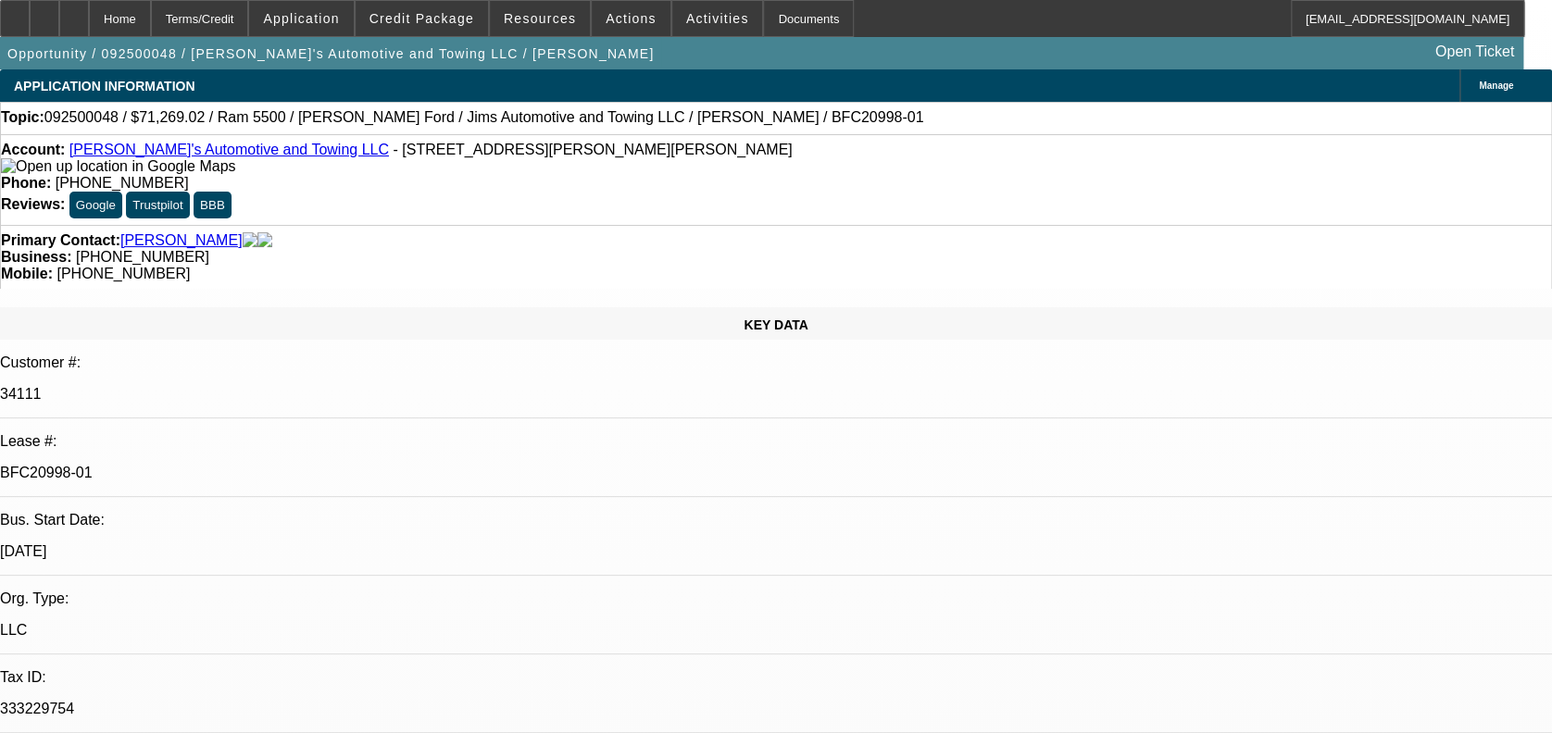
select select "0"
select select "0.1"
select select "0"
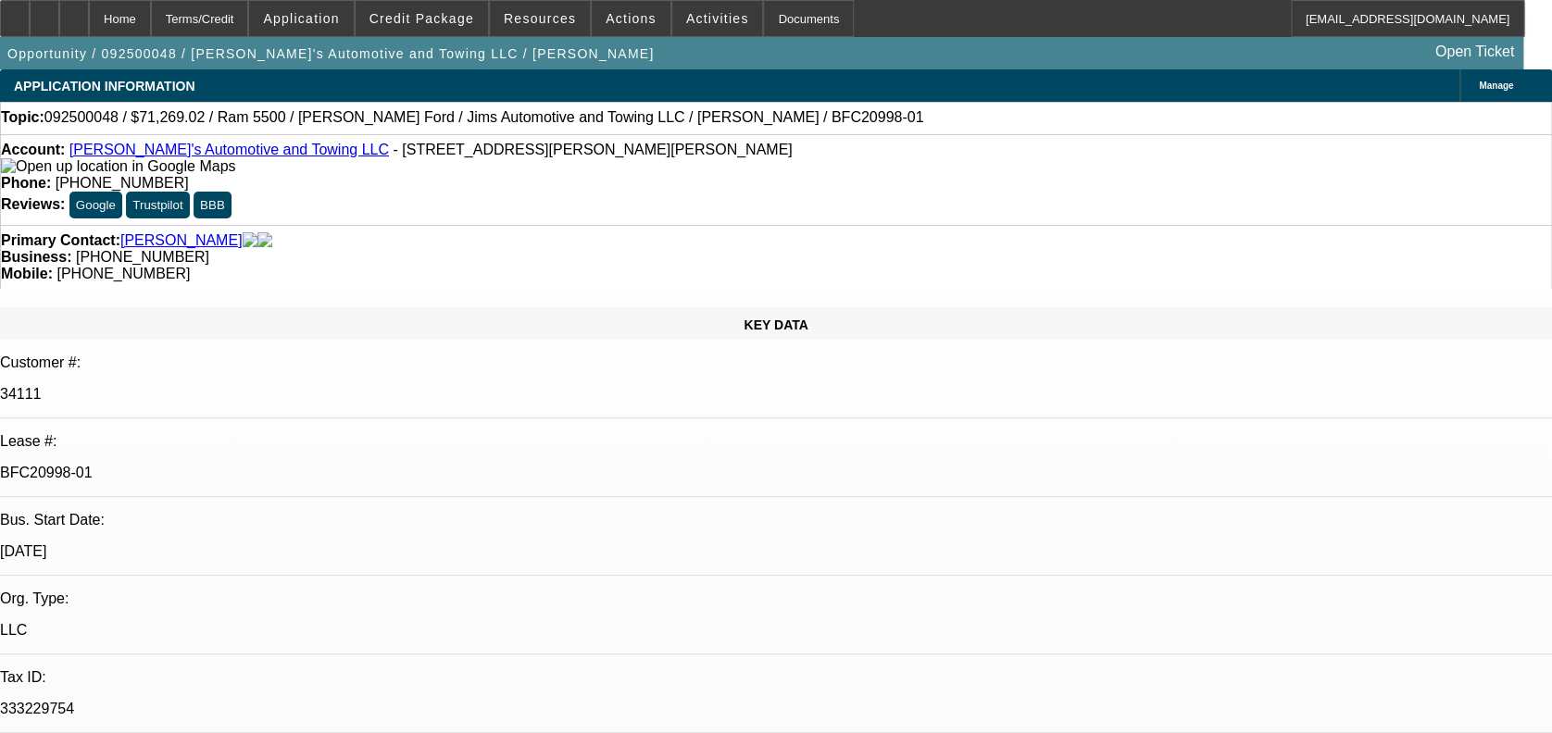
select select "0.1"
select select "0"
select select "0.1"
select select "0"
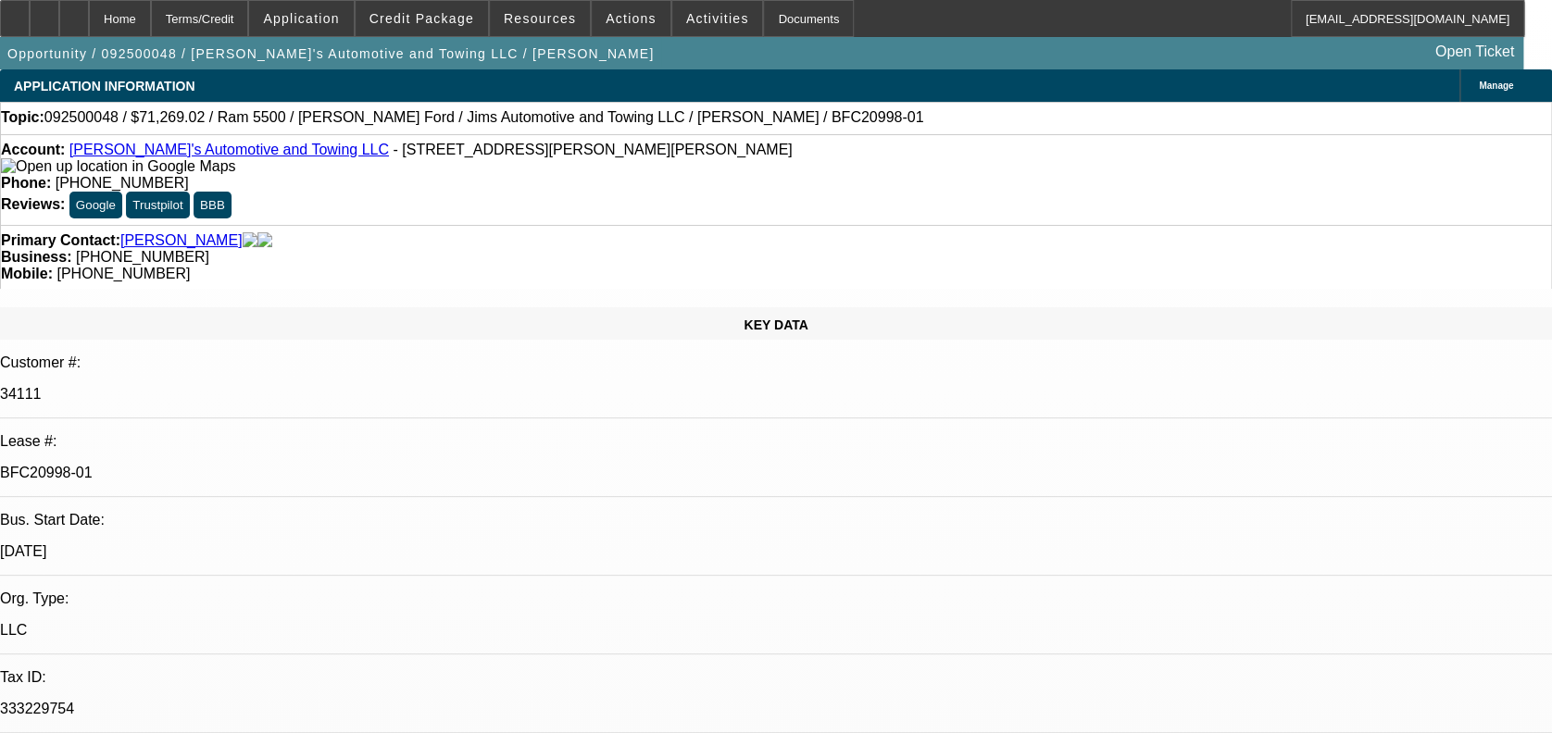
select select "0"
select select "0.1"
select select "1"
select select "3"
select select "4"
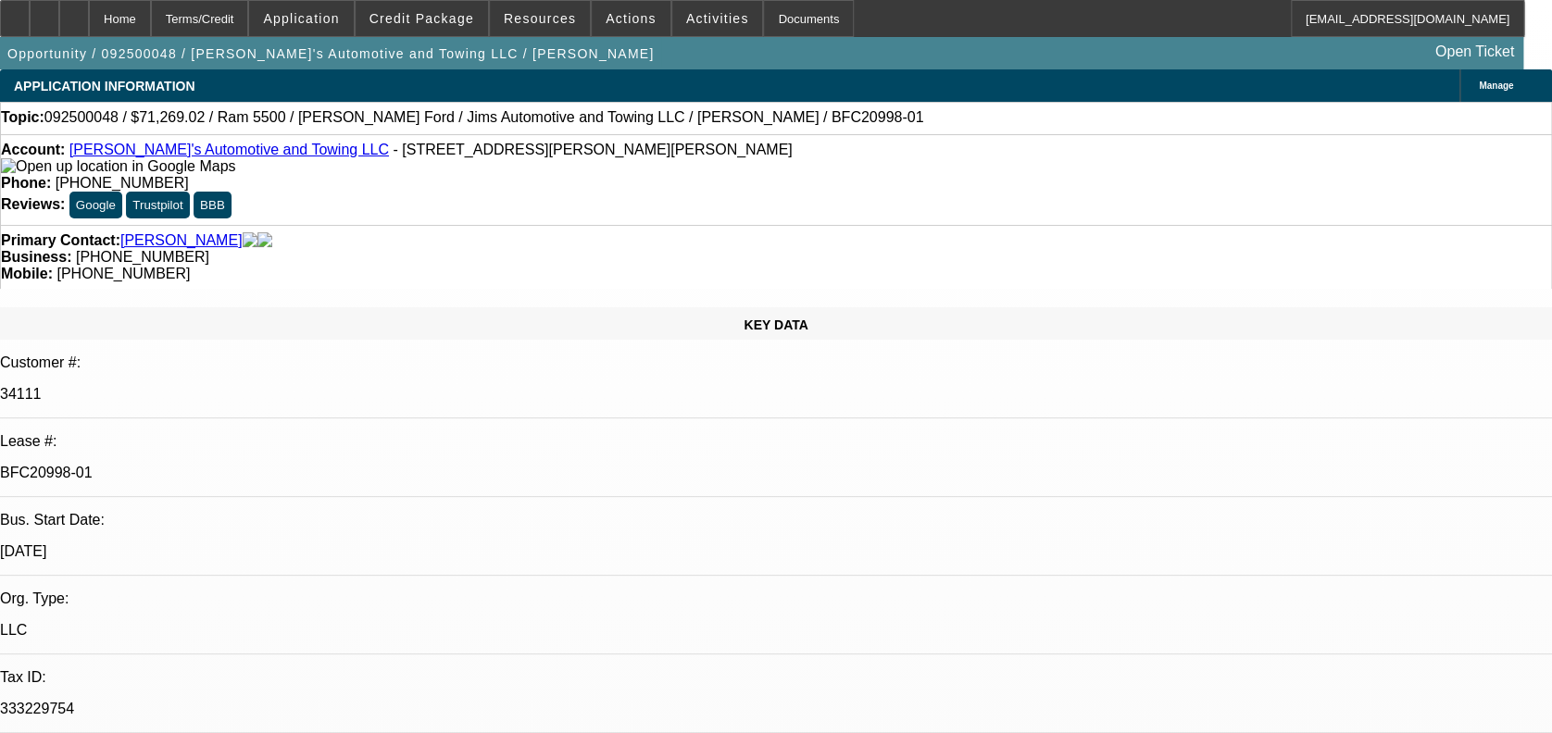
select select "1"
select select "3"
select select "4"
select select "1"
select select "3"
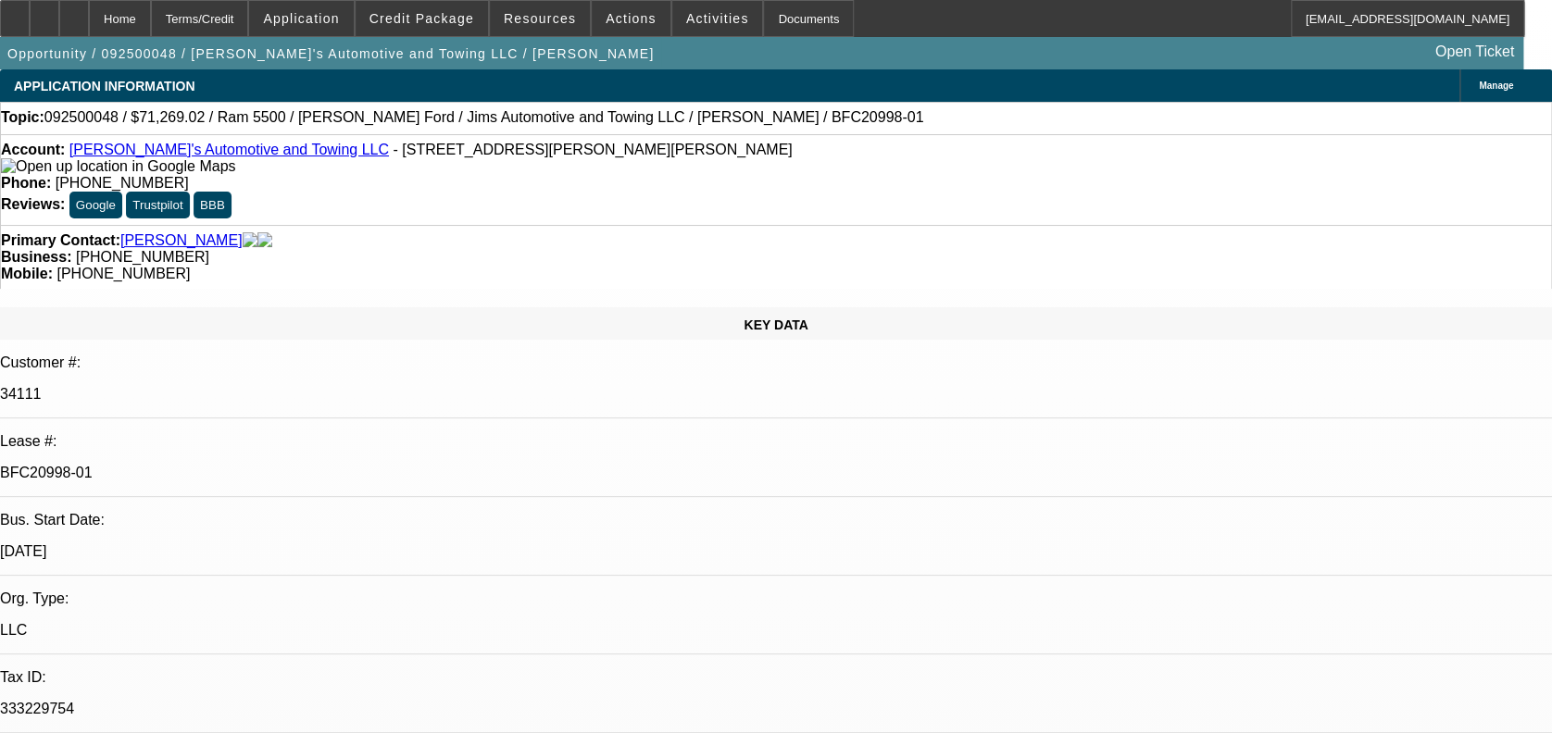
select select "4"
select select "1"
select select "4"
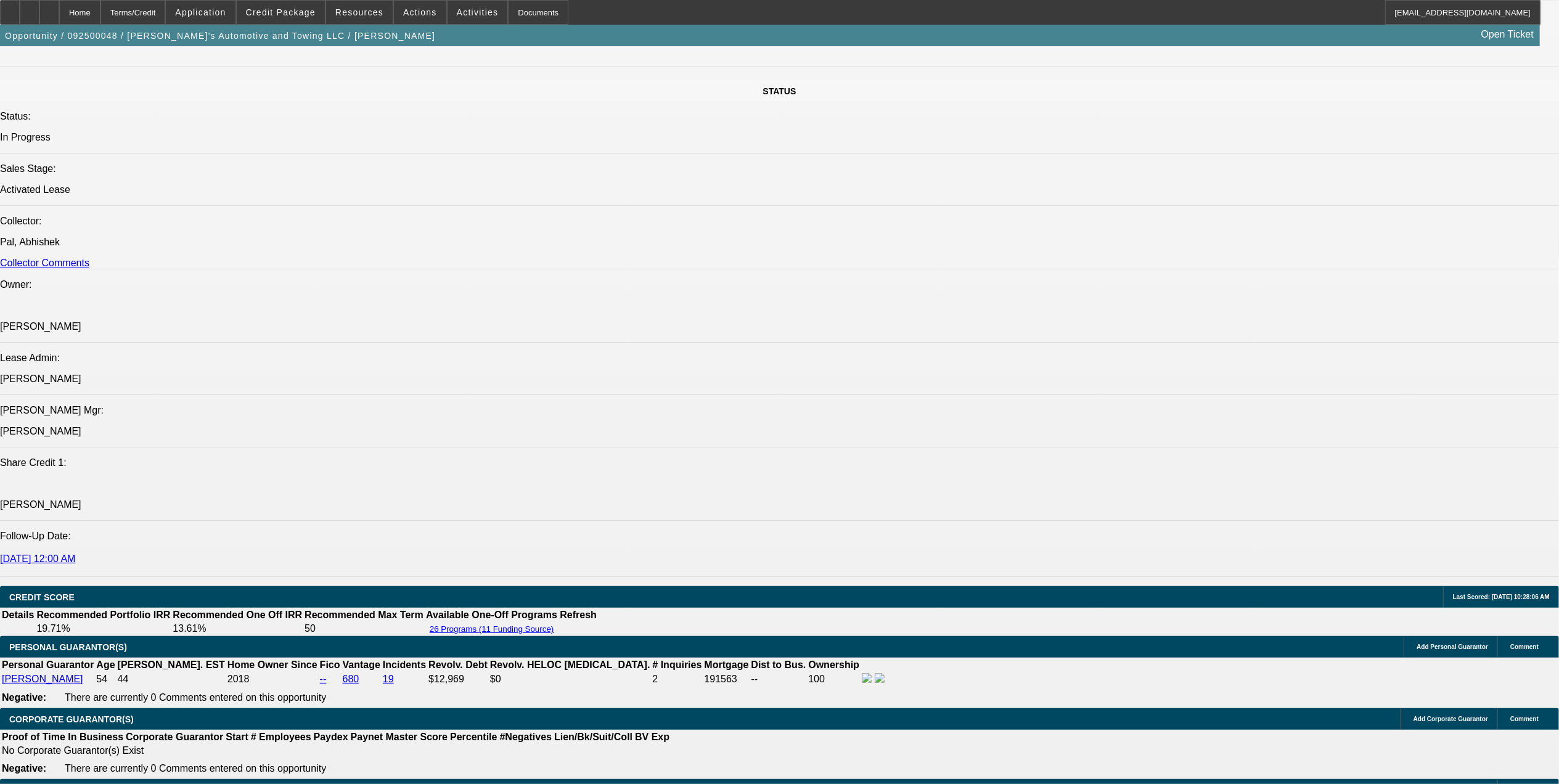
scroll to position [1561, 0]
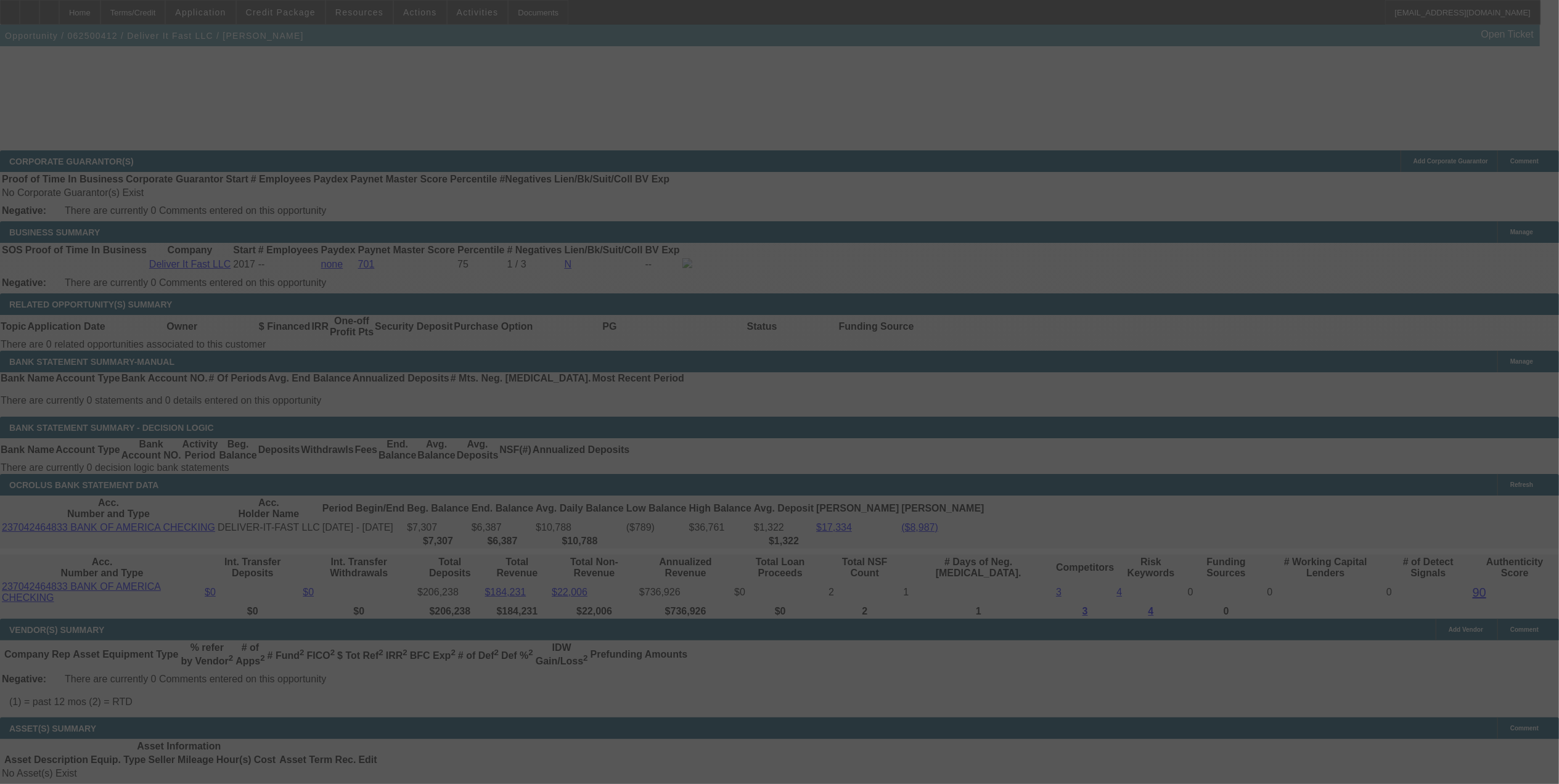
scroll to position [1798, 0]
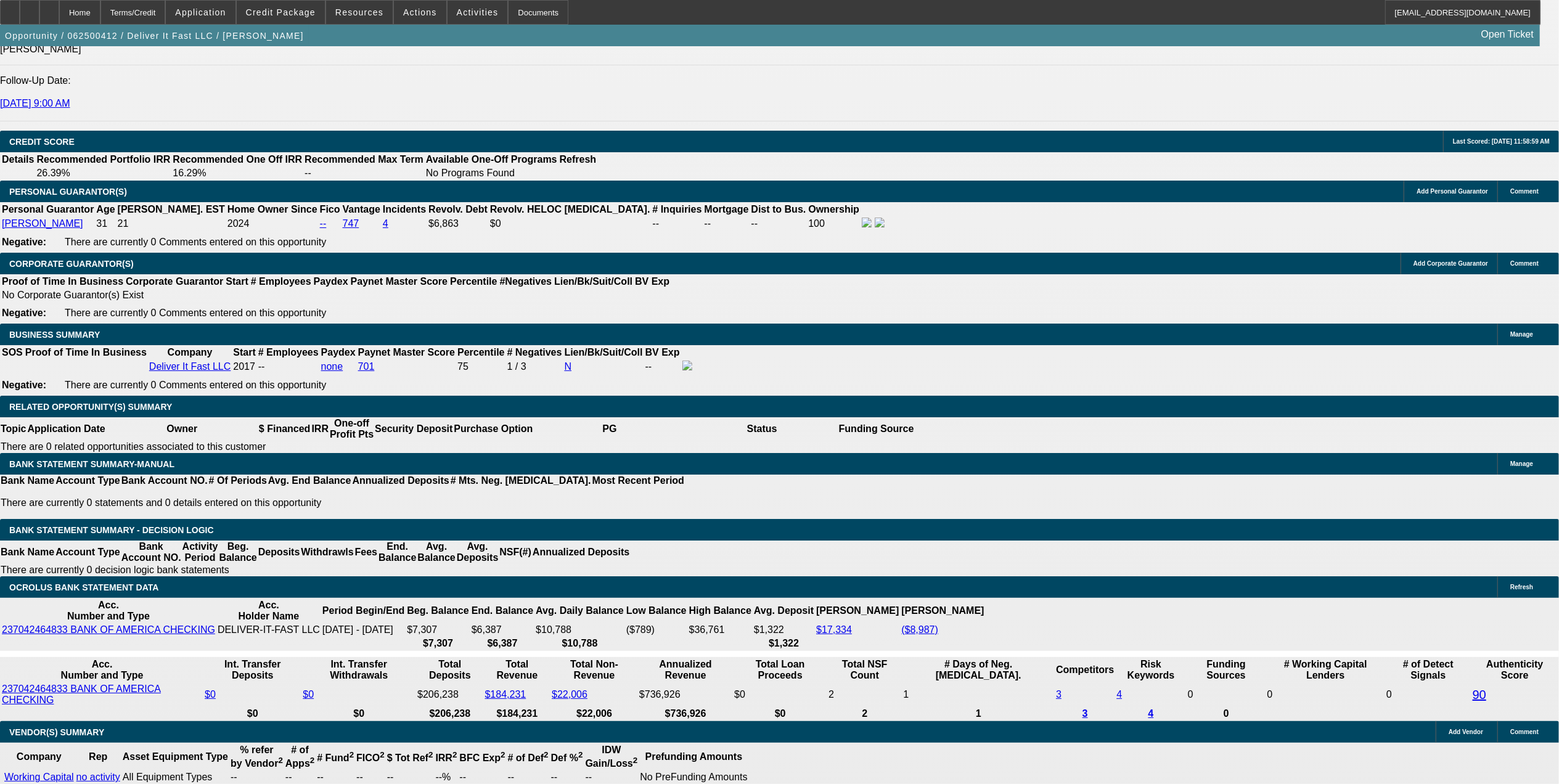
select select "0"
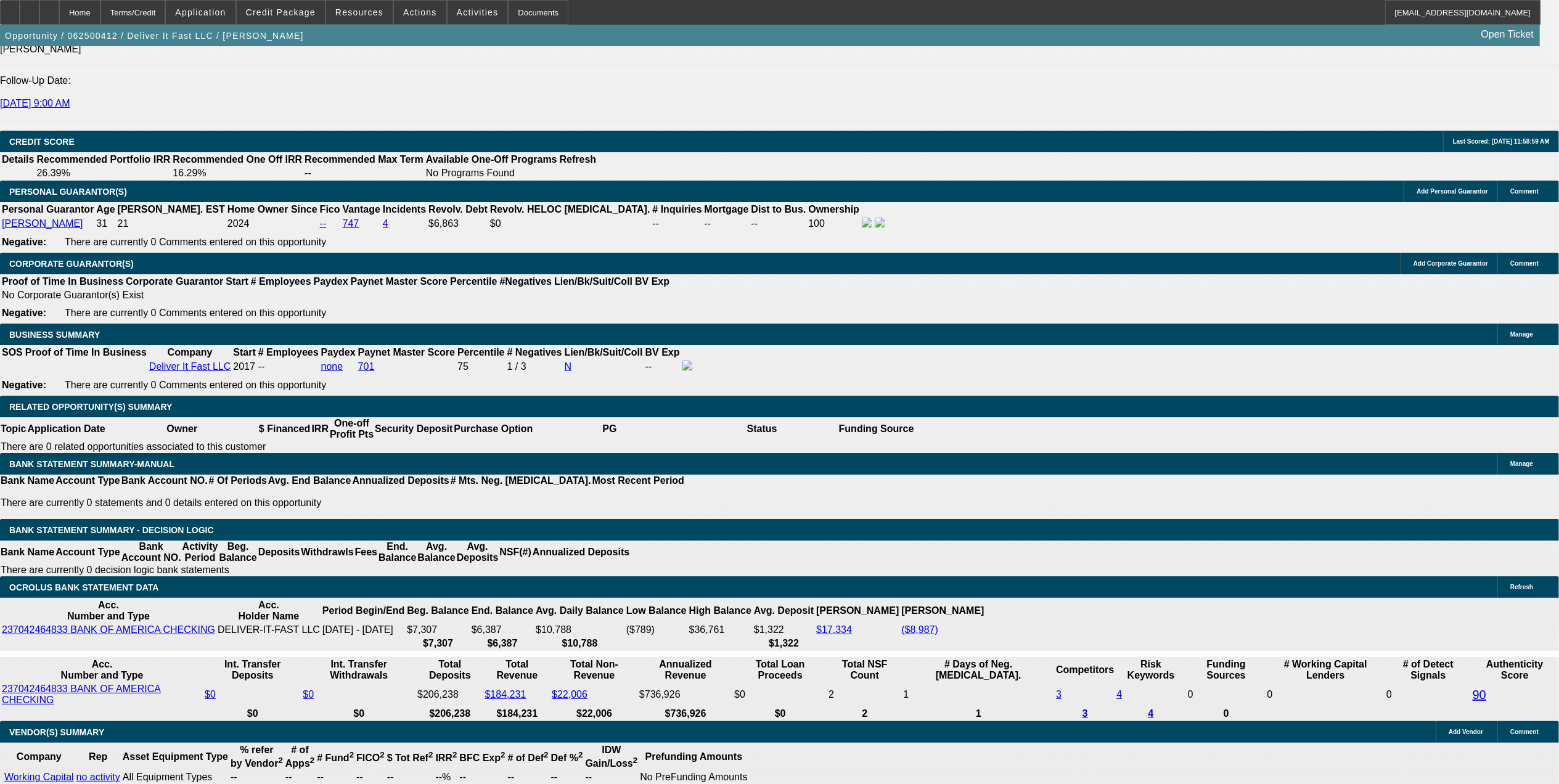
select select "0"
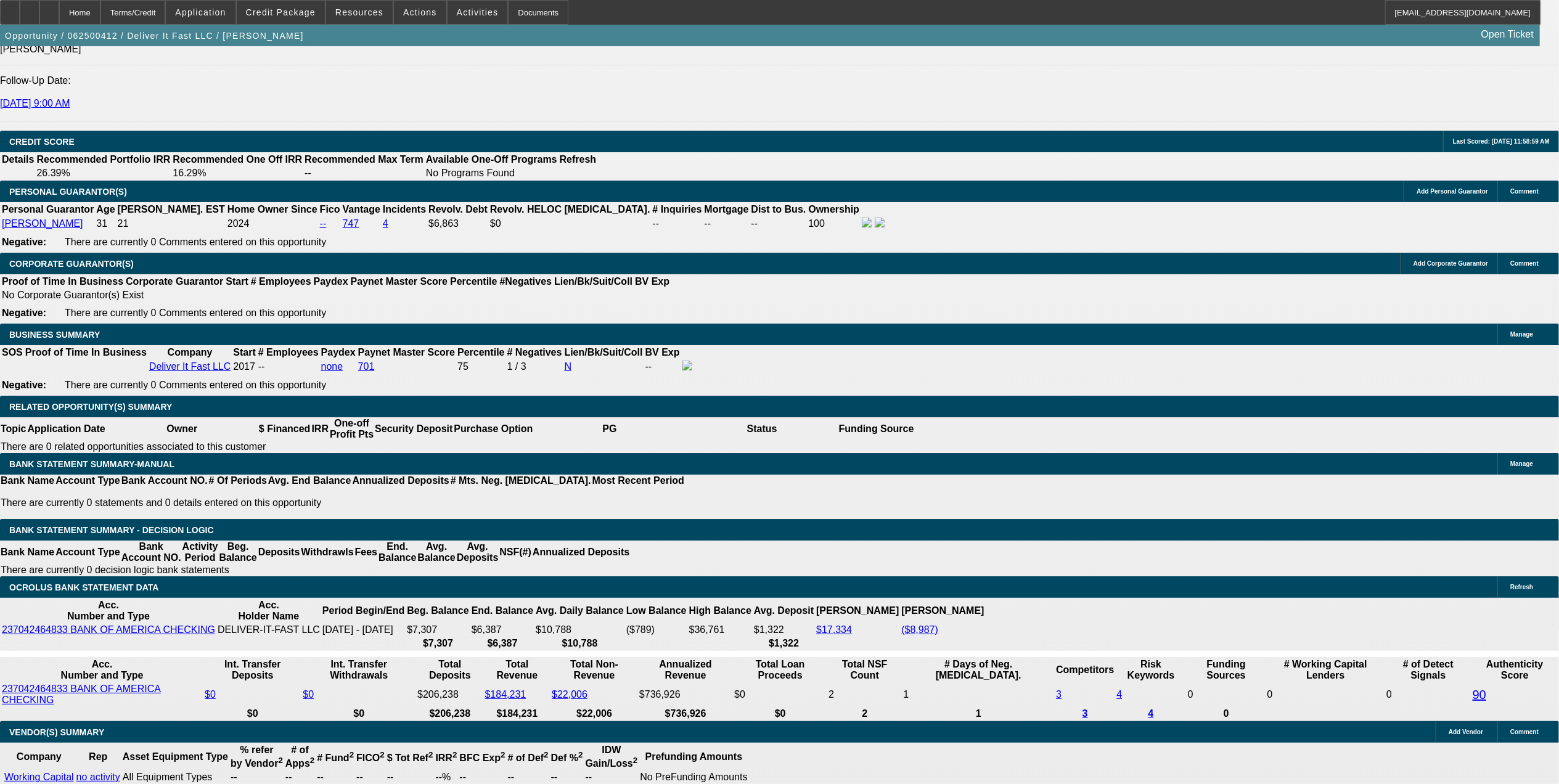
select select "2"
select select "0.1"
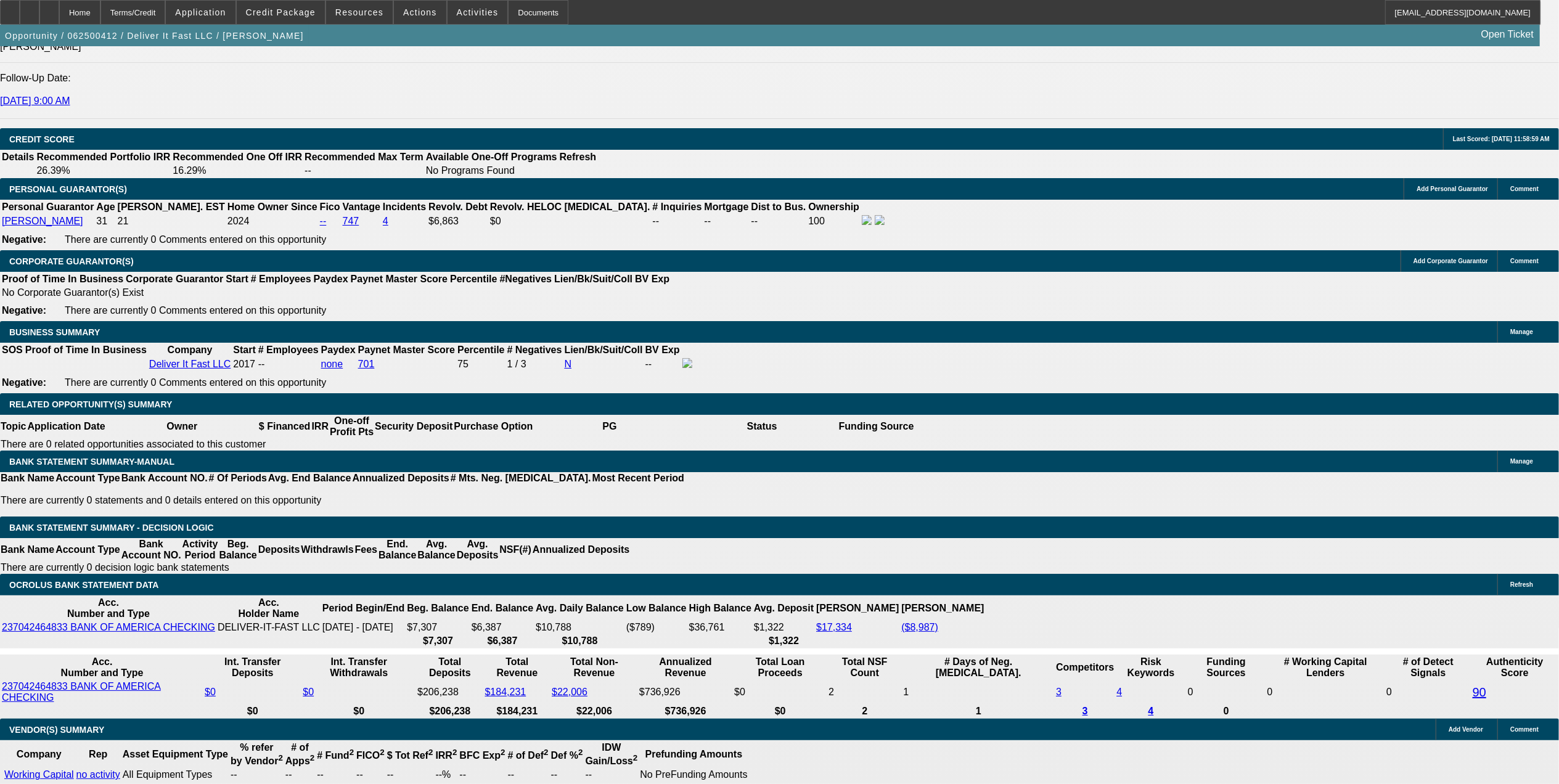
select select "1"
select select "2"
select select "6"
select select "1"
select select "2"
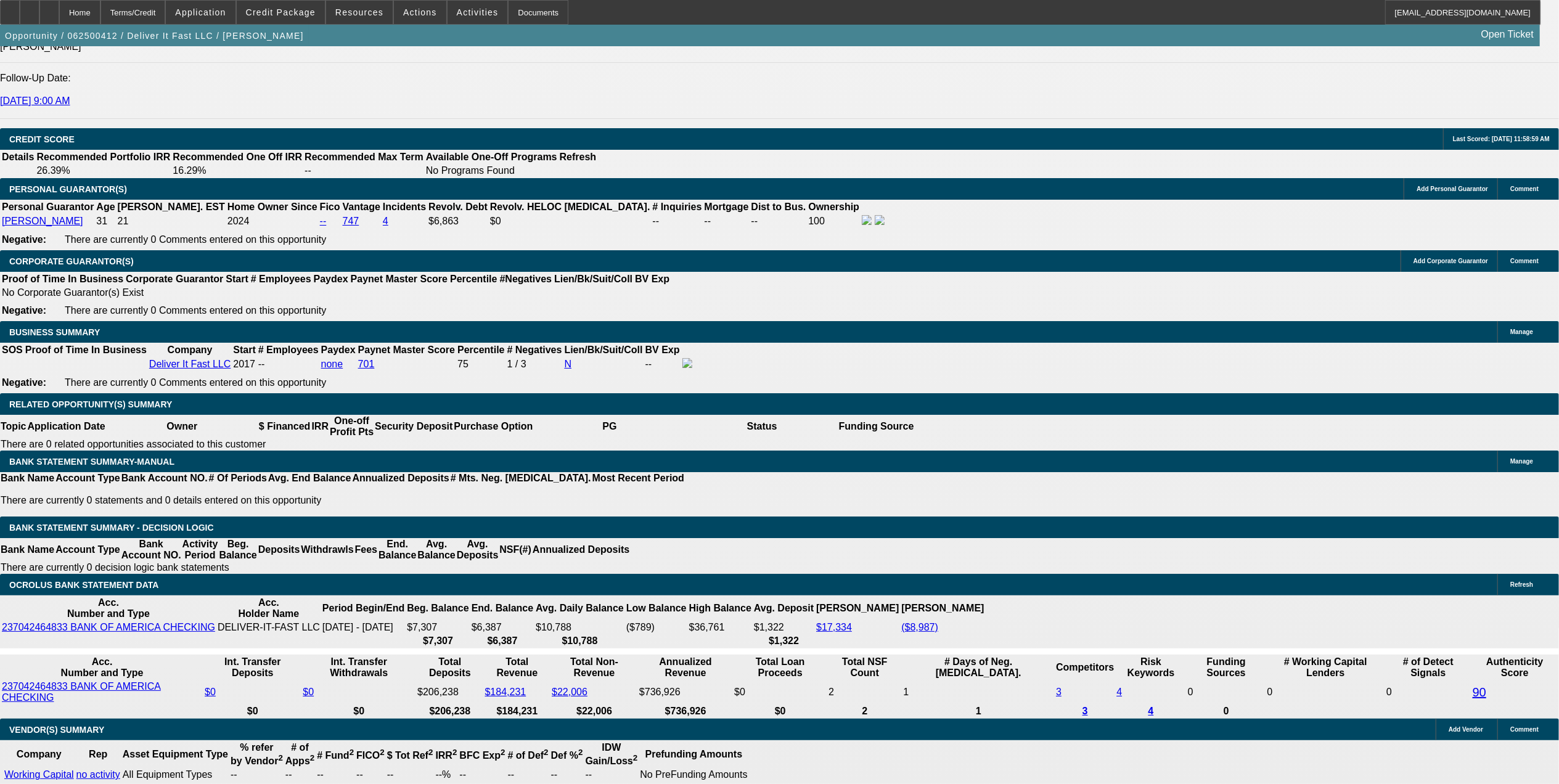
select select "6"
select select "1"
select select "2"
select select "6"
select select "1"
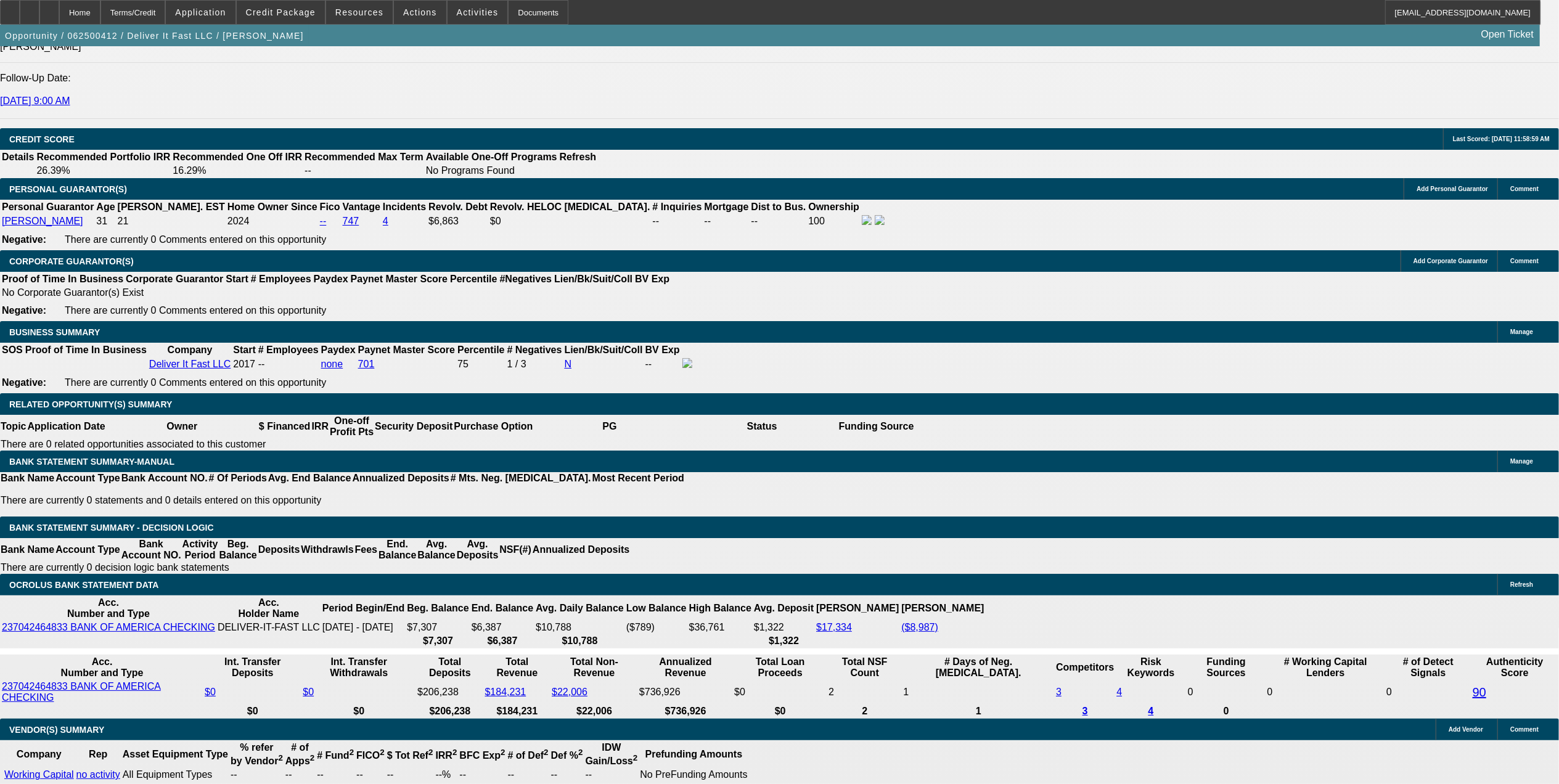
select select "2"
select select "4"
drag, startPoint x: 1116, startPoint y: 176, endPoint x: 1112, endPoint y: 163, distance: 13.6
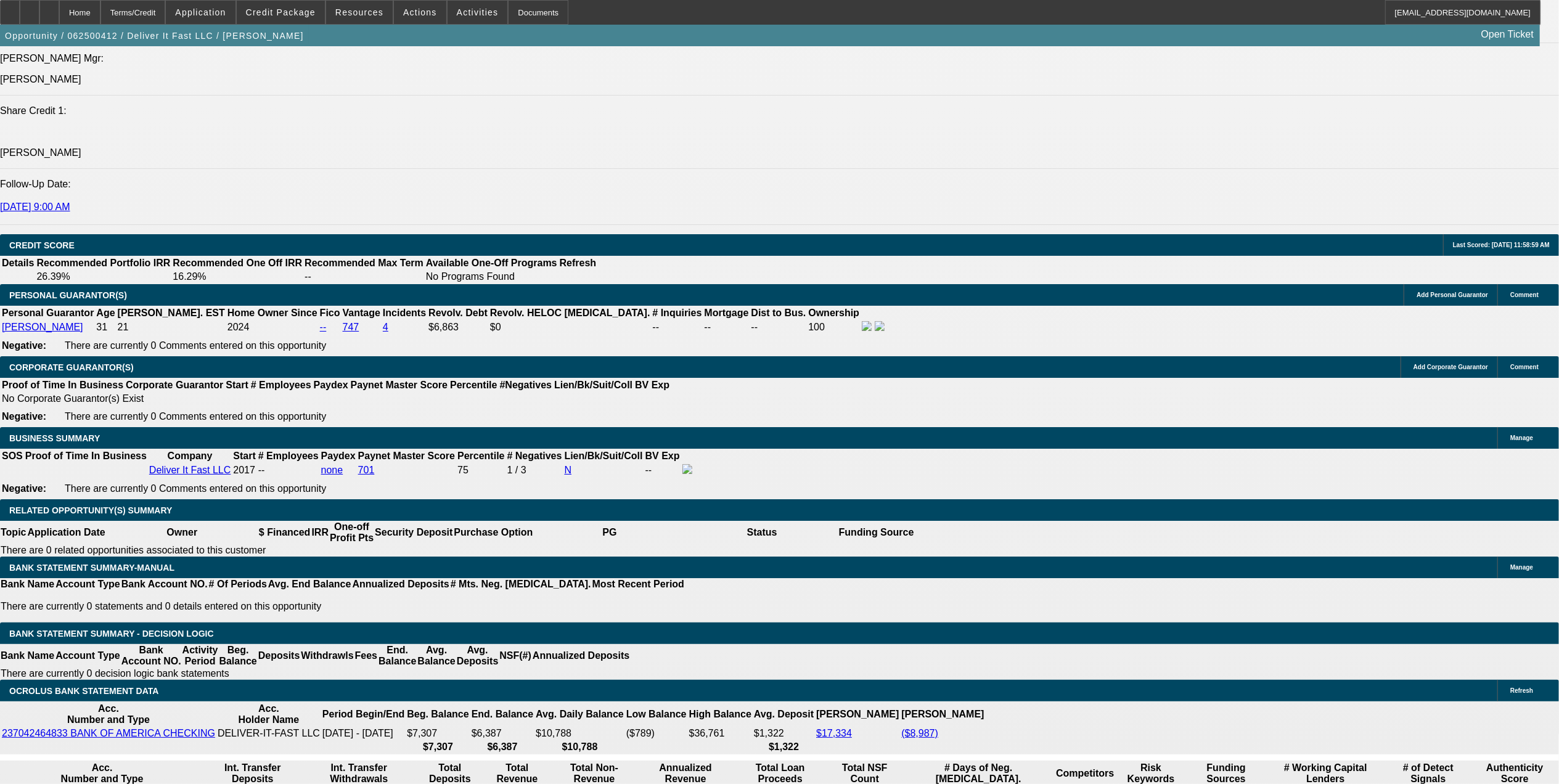
scroll to position [1630, 0]
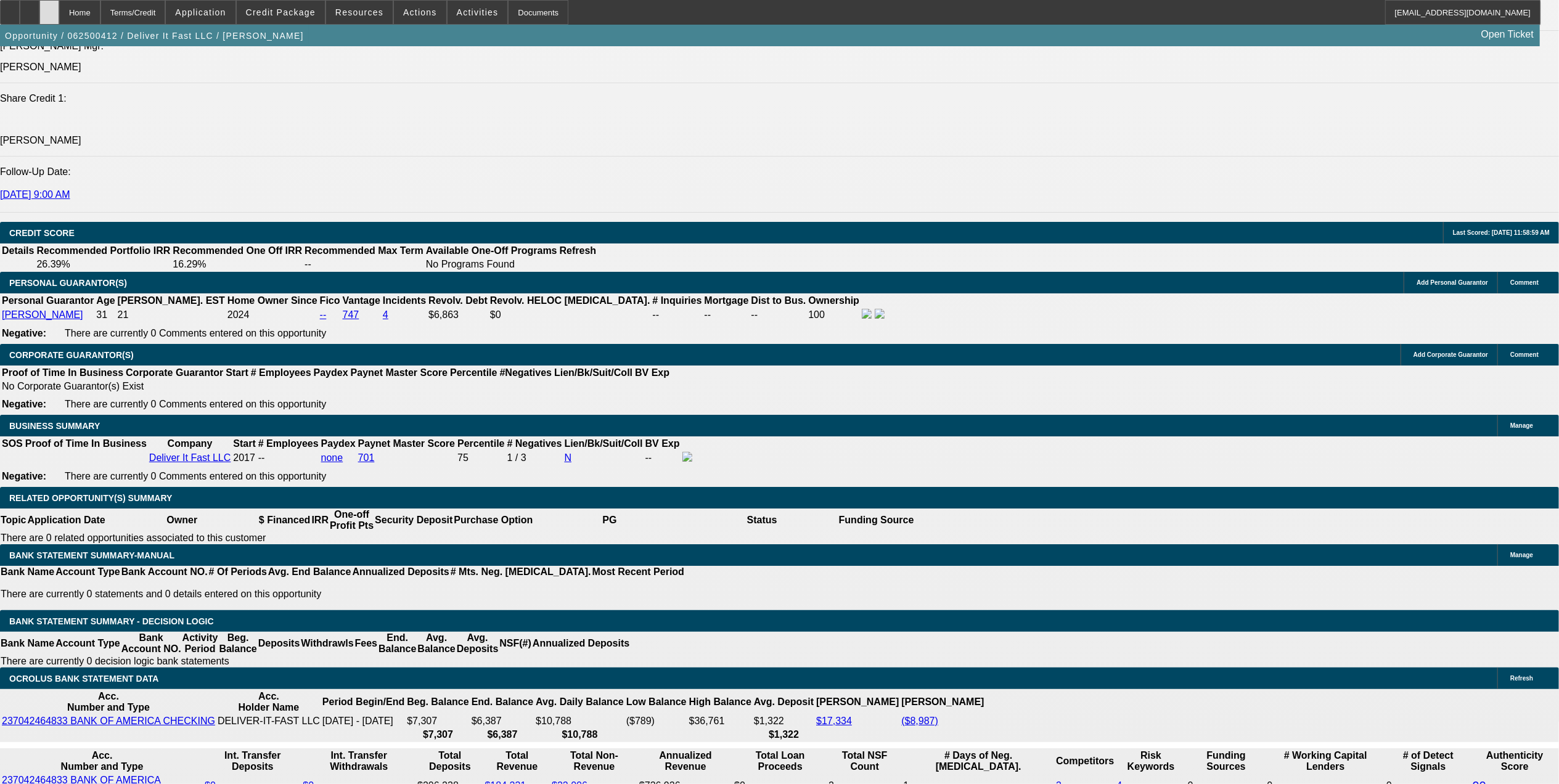
click at [49, 8] on icon at bounding box center [49, 8] width 0 height 0
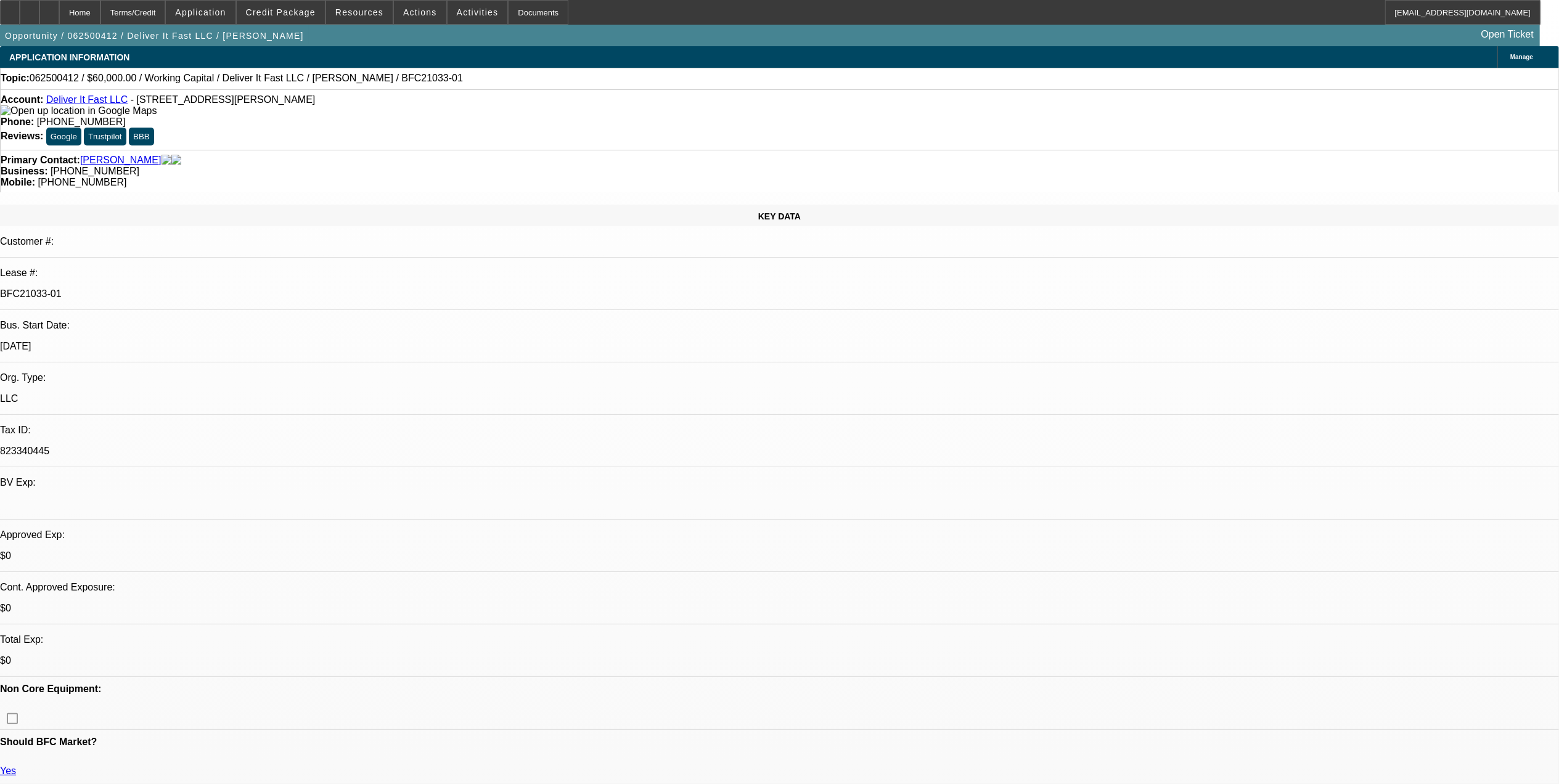
select select "0"
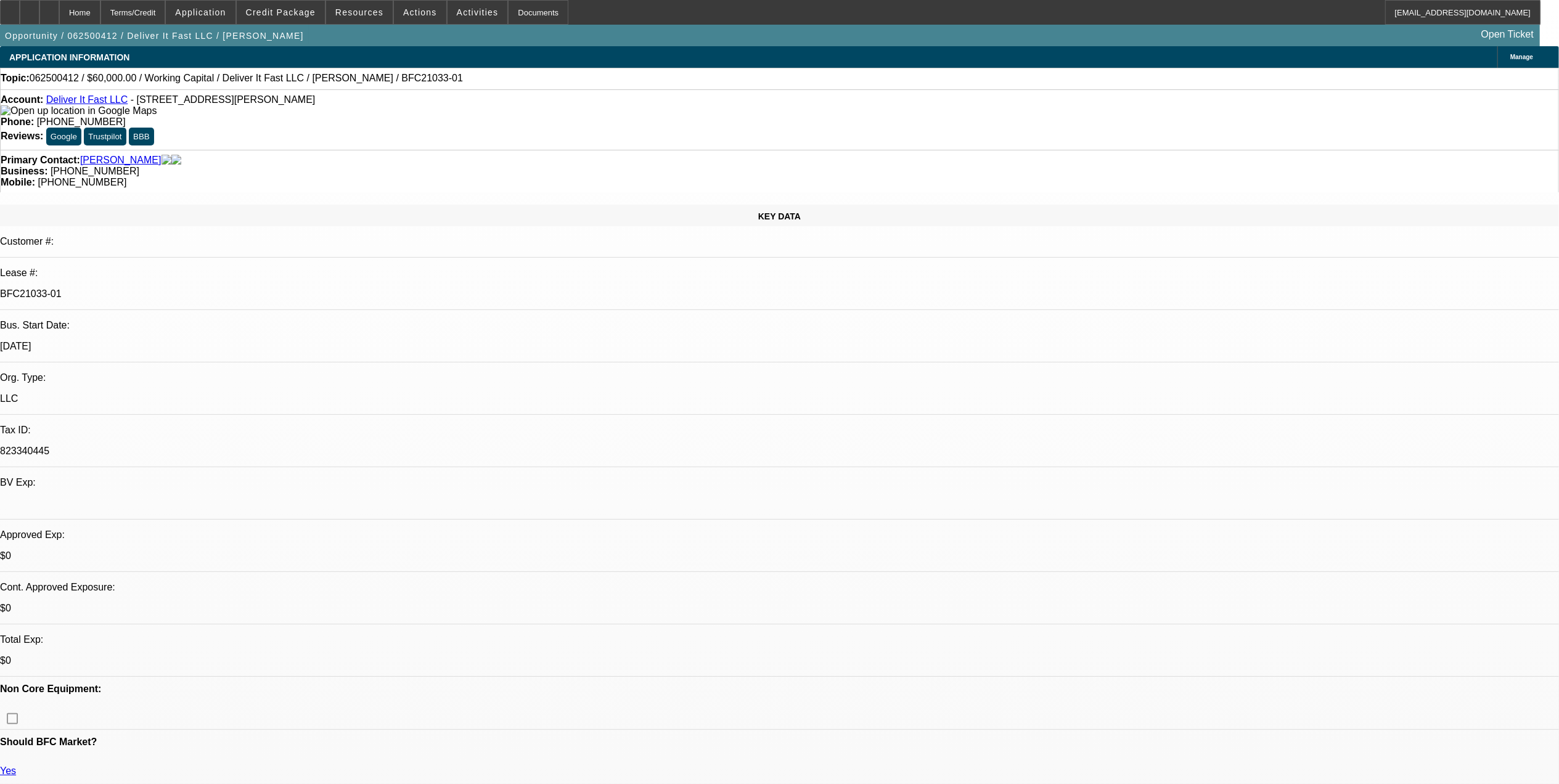
select select "0"
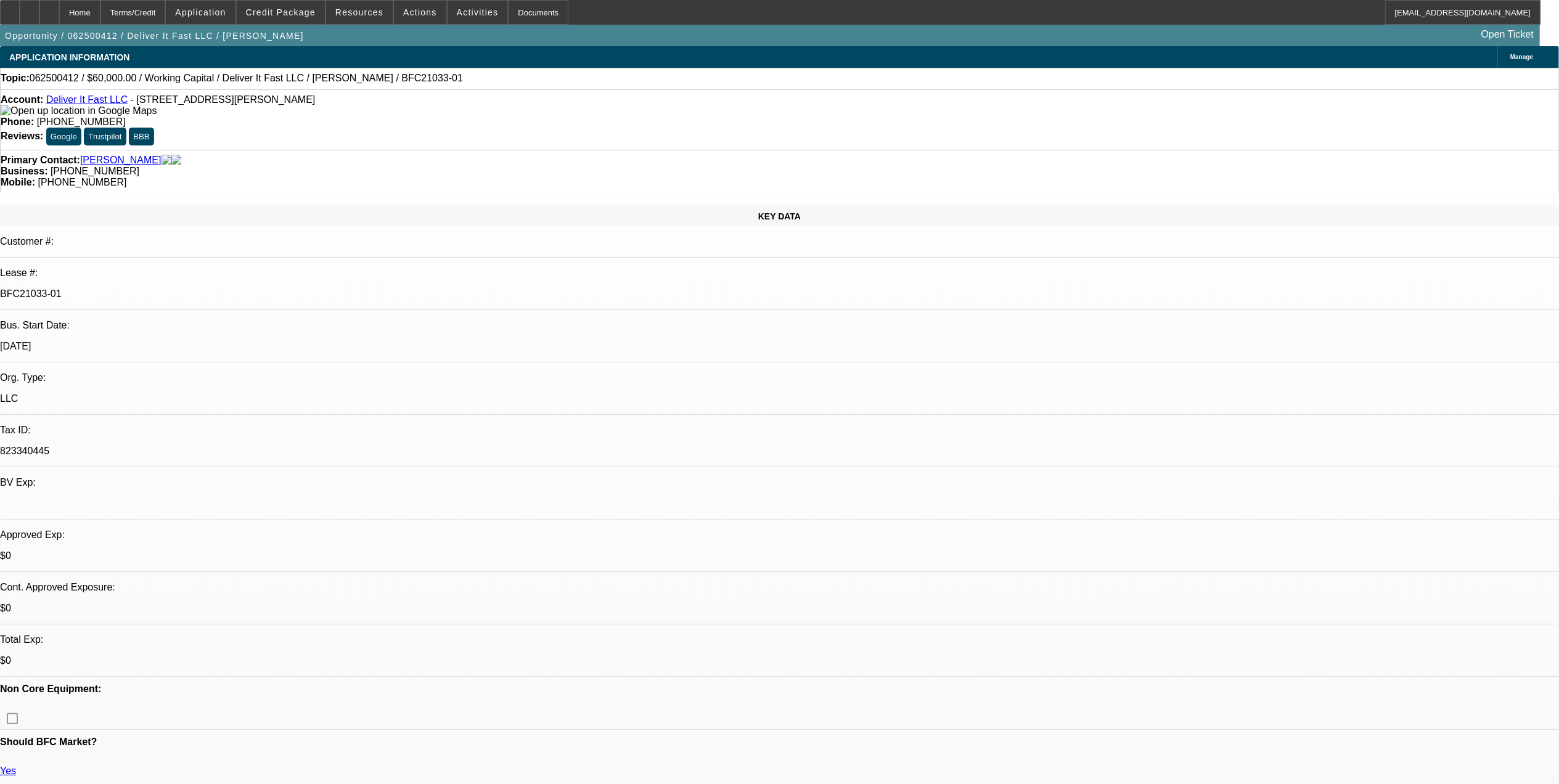
select select "2"
select select "0.1"
select select "1"
select select "2"
select select "6"
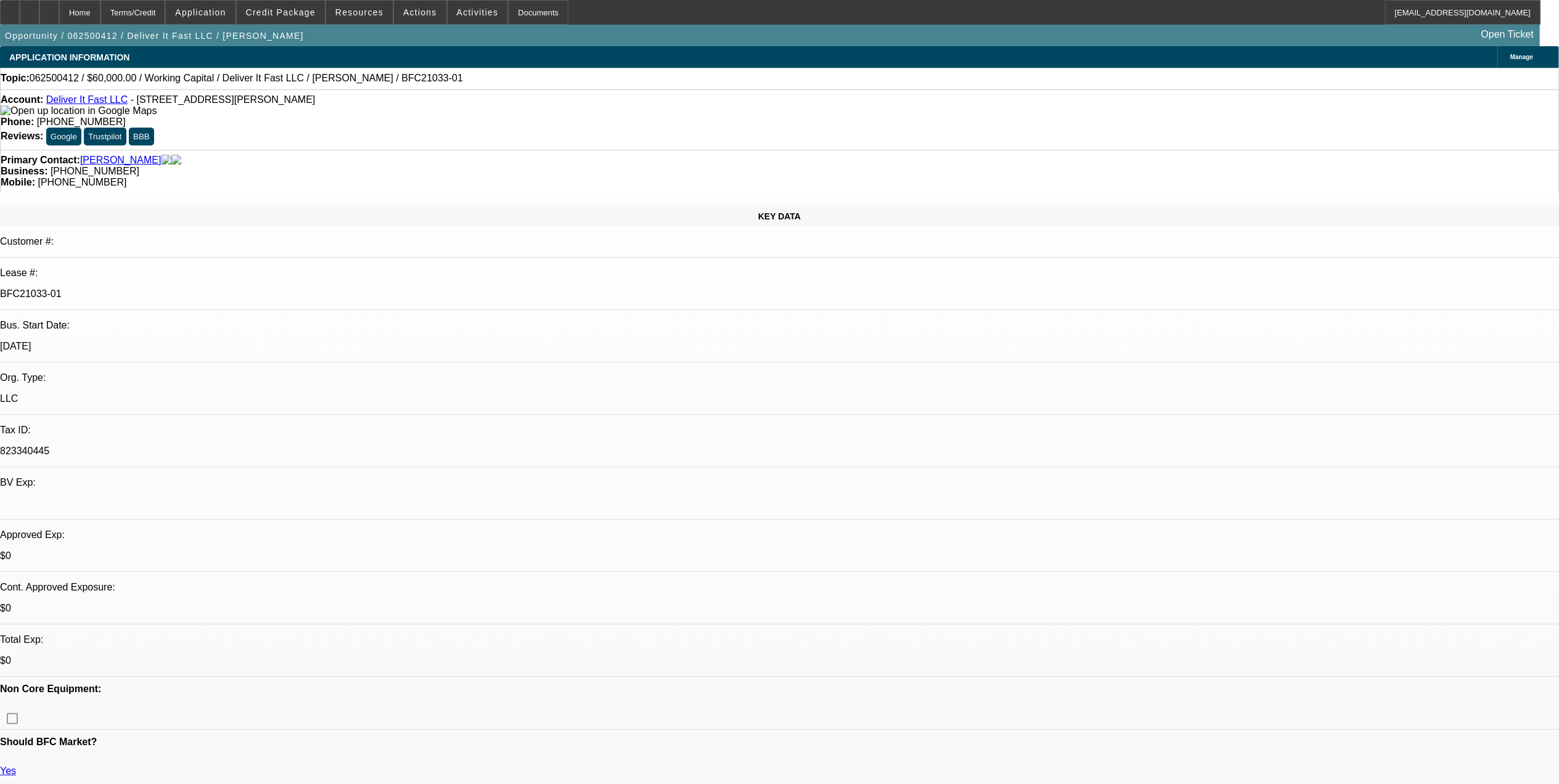
select select "1"
select select "2"
select select "6"
select select "1"
select select "2"
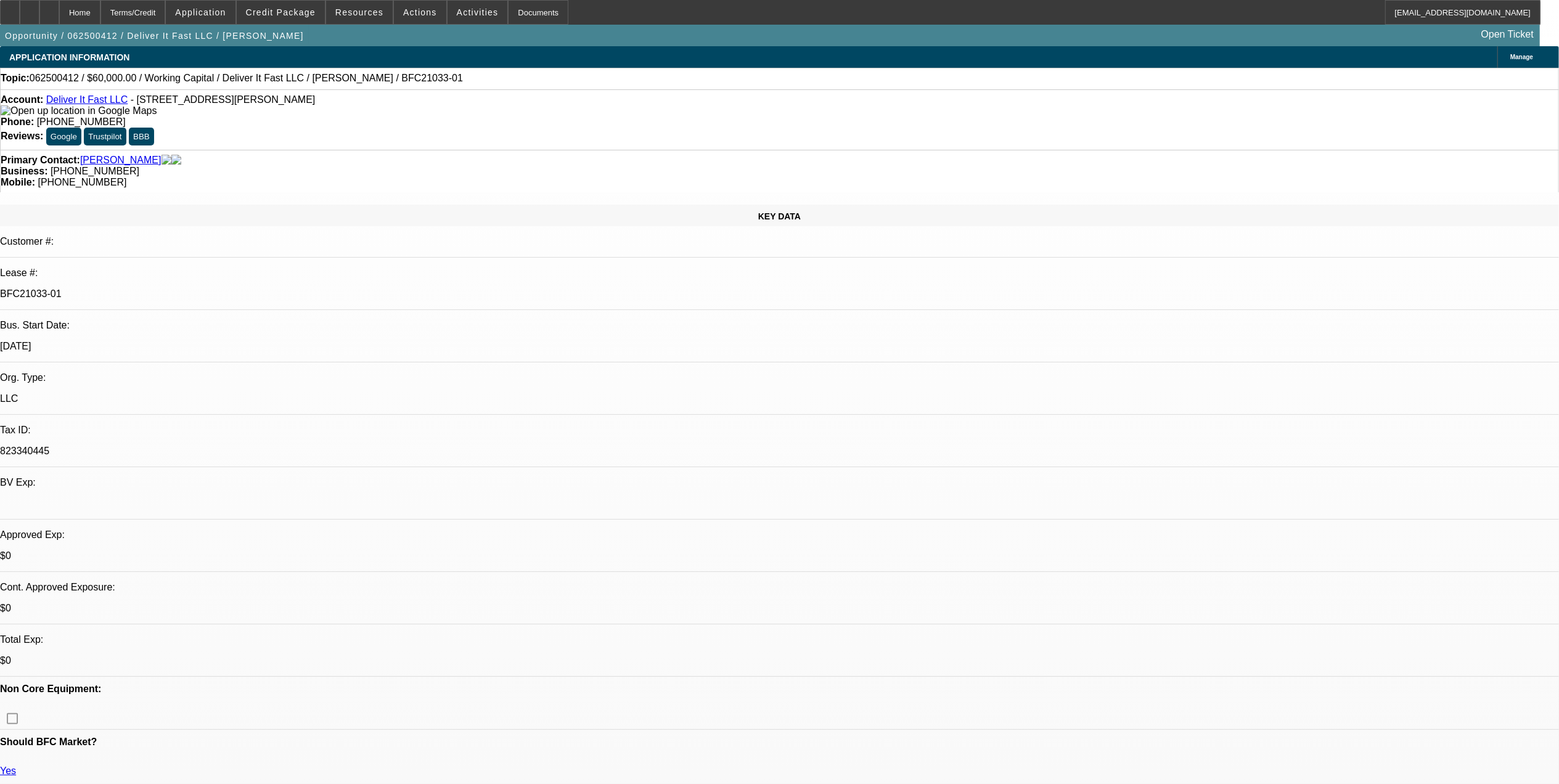
select select "6"
select select "1"
select select "2"
select select "4"
